Goal: Communication & Community: Connect with others

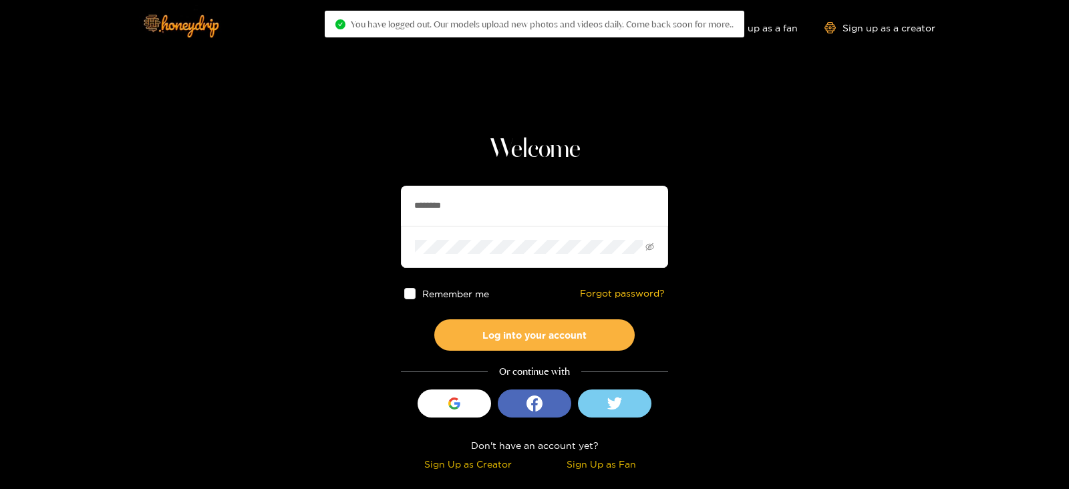
drag, startPoint x: 518, startPoint y: 200, endPoint x: 278, endPoint y: 174, distance: 241.1
click at [294, 178] on section "Welcome ******** Remember me Forgot password? Log into your account Or continue…" at bounding box center [534, 237] width 1069 height 475
type input "**********"
click at [434, 319] on button "Log into your account" at bounding box center [534, 334] width 200 height 31
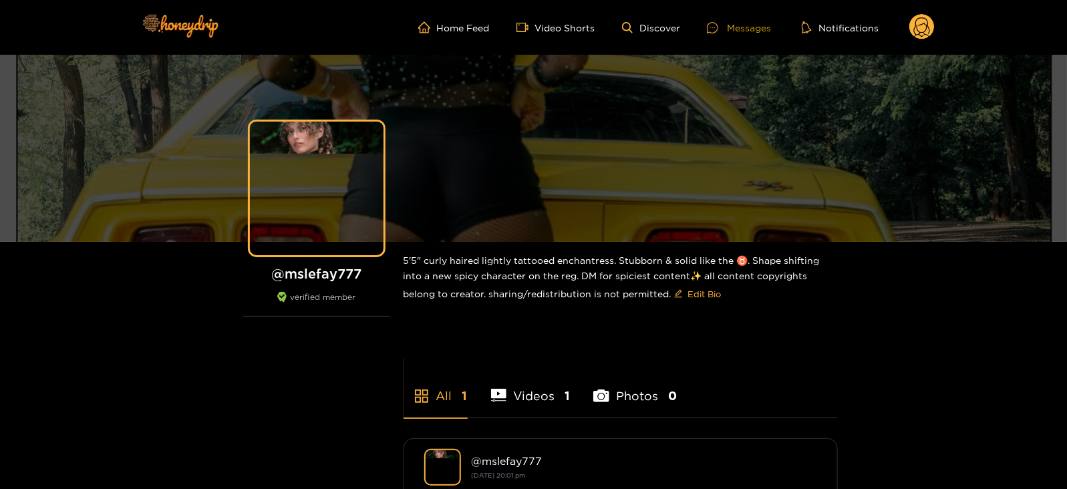
click at [724, 28] on div at bounding box center [717, 27] width 20 height 11
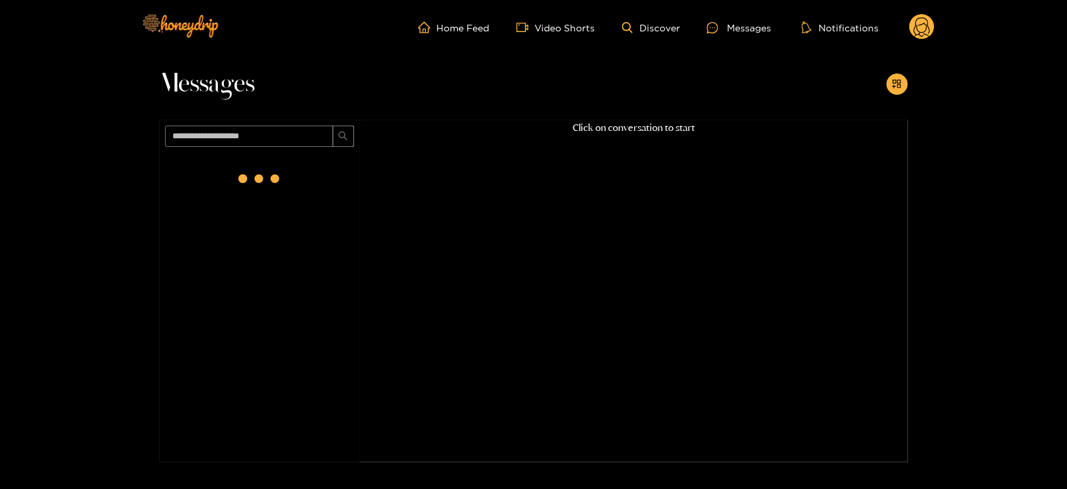
click at [918, 28] on circle at bounding box center [921, 26] width 25 height 25
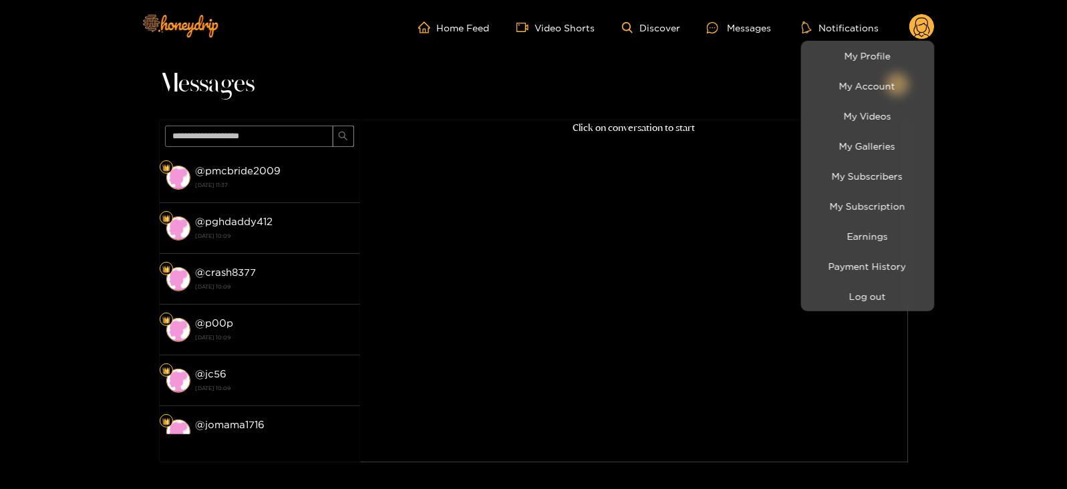
click at [314, 170] on div at bounding box center [533, 244] width 1067 height 489
click at [314, 170] on div "@ pmcbride2009 [DATE] 11:37" at bounding box center [275, 177] width 158 height 30
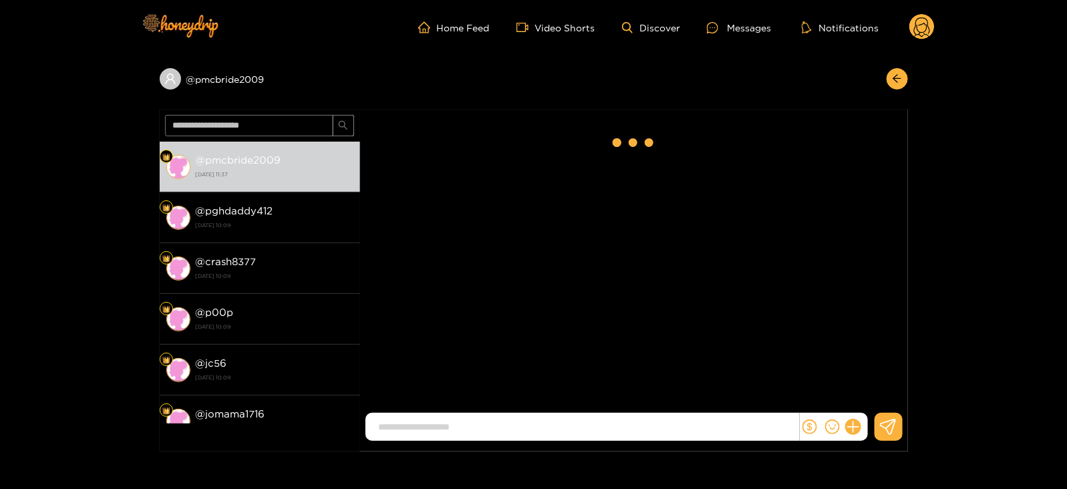
click at [912, 31] on circle at bounding box center [921, 26] width 25 height 25
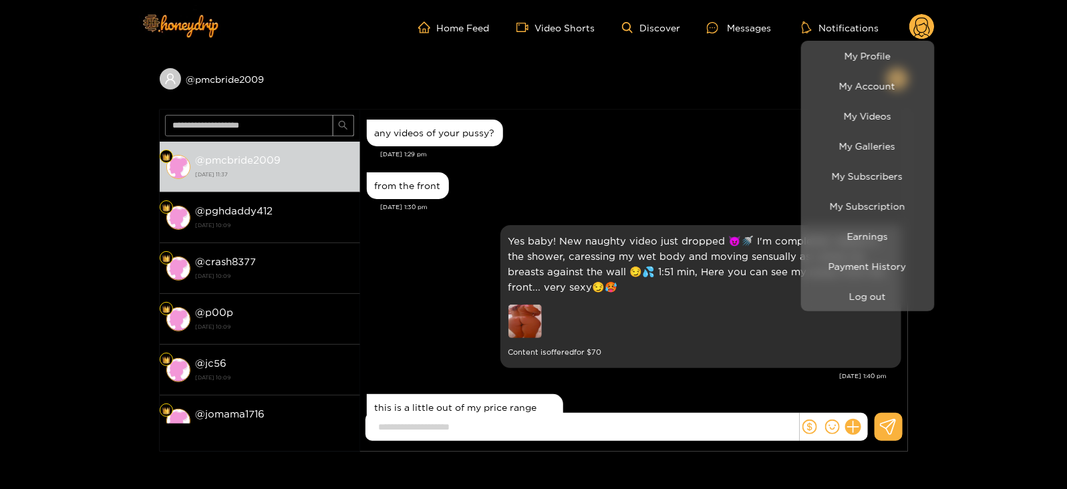
scroll to position [1455, 0]
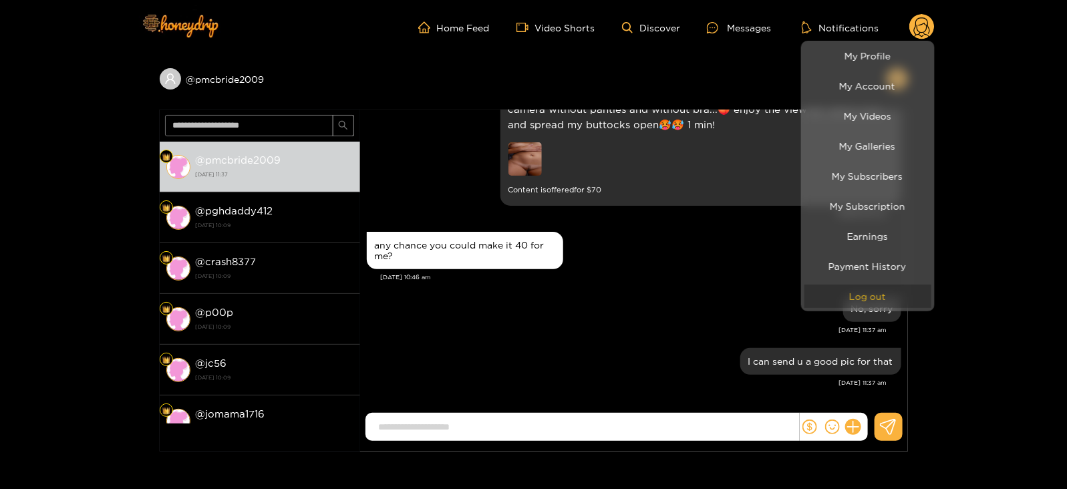
click at [850, 289] on button "Log out" at bounding box center [867, 296] width 127 height 23
